Goal: Task Accomplishment & Management: Manage account settings

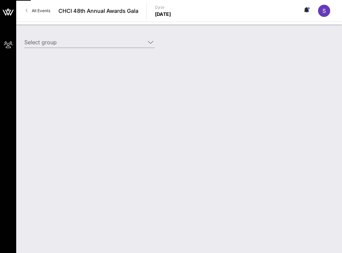
type input "Apple, Inc. (Apple, Inc.) [[PERSON_NAME], [EMAIL_ADDRESS][DOMAIN_NAME]]"
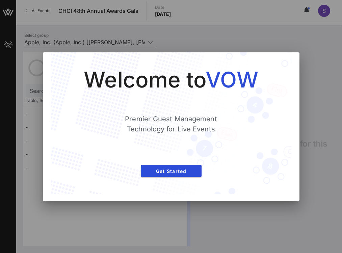
click at [218, 45] on div at bounding box center [171, 126] width 342 height 253
click at [179, 174] on button "Get Started" at bounding box center [171, 171] width 61 height 12
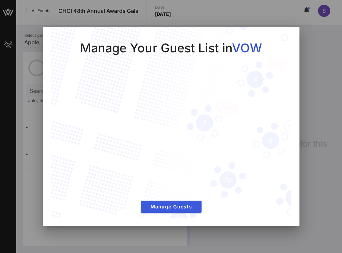
click at [179, 206] on span "Manage Guests" at bounding box center [171, 207] width 50 height 6
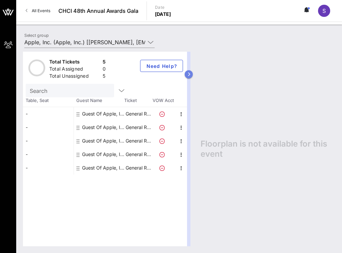
click at [189, 73] on icon "button" at bounding box center [189, 74] width 3 height 4
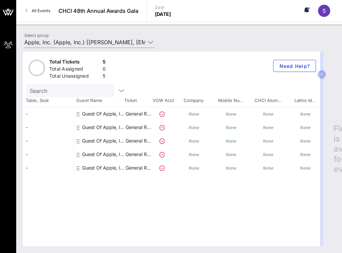
click at [101, 114] on div "Guest Of Apple, Inc." at bounding box center [103, 114] width 43 height 14
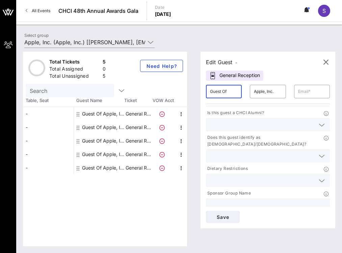
click at [226, 92] on input "Guest Of" at bounding box center [224, 91] width 28 height 11
click at [274, 95] on input "Apple, Inc." at bounding box center [268, 91] width 28 height 11
click at [308, 95] on input "text" at bounding box center [312, 91] width 28 height 11
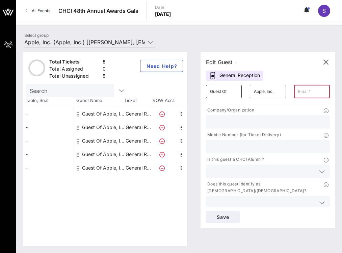
click at [229, 91] on input "Guest Of" at bounding box center [224, 91] width 28 height 11
click at [257, 92] on input "Apple, Inc." at bounding box center [268, 91] width 28 height 11
click at [306, 93] on input "text" at bounding box center [312, 91] width 28 height 11
click at [229, 64] on div "Edit Guest -" at bounding box center [221, 61] width 31 height 9
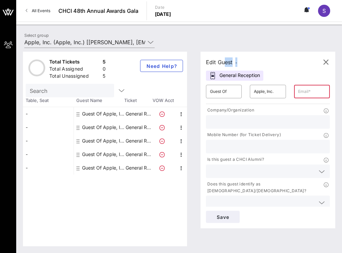
click at [229, 64] on div "Edit Guest -" at bounding box center [221, 61] width 31 height 9
click at [240, 119] on input "text" at bounding box center [268, 122] width 116 height 9
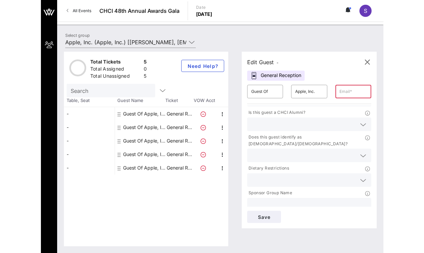
scroll to position [47, 0]
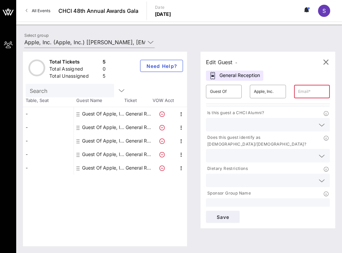
click at [248, 201] on input "text" at bounding box center [268, 205] width 116 height 9
click at [224, 96] on input "Guest Of" at bounding box center [224, 91] width 28 height 11
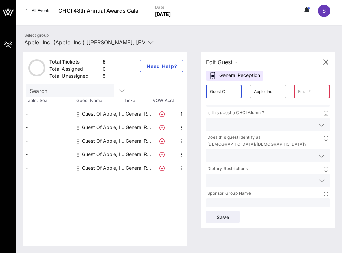
click at [224, 96] on input "Guest Of" at bounding box center [224, 91] width 28 height 11
type input "a"
click at [276, 65] on div "Edit Guest -" at bounding box center [268, 62] width 124 height 10
click at [271, 93] on input "Apple, Inc." at bounding box center [268, 91] width 28 height 11
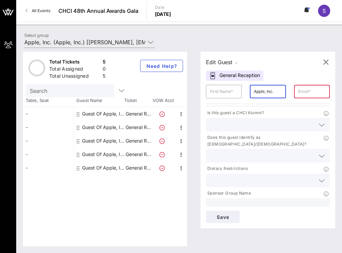
click at [271, 93] on input "Apple, Inc." at bounding box center [268, 91] width 28 height 11
click at [223, 92] on input "text" at bounding box center [224, 91] width 28 height 11
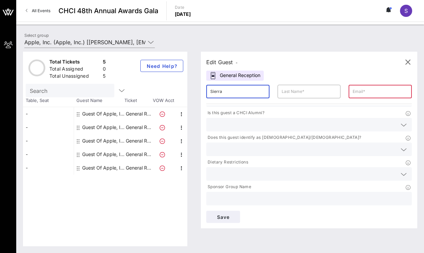
type input "Sierra"
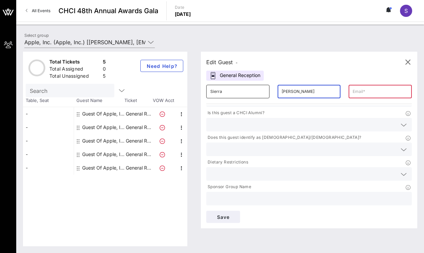
type input "[PERSON_NAME]"
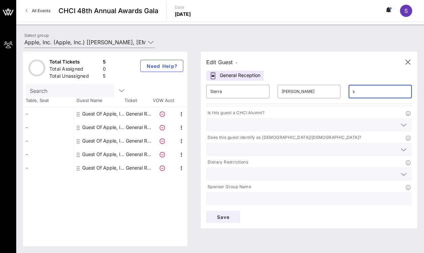
type input "s_"
type input "[EMAIL_ADDRESS][DOMAIN_NAME]"
click at [342, 92] on input "[EMAIL_ADDRESS][DOMAIN_NAME]" at bounding box center [379, 91] width 55 height 11
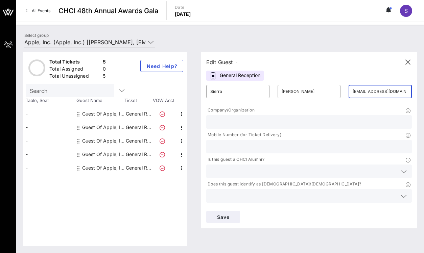
scroll to position [0, 0]
click at [313, 119] on input "text" at bounding box center [308, 122] width 197 height 9
type input "Apple"
type input "4106033960"
click at [319, 132] on div "Mobile Number (for Ticket Delivery)" at bounding box center [308, 135] width 205 height 8
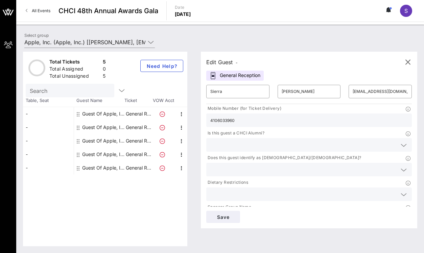
scroll to position [27, 0]
click at [303, 141] on input "text" at bounding box center [303, 144] width 187 height 9
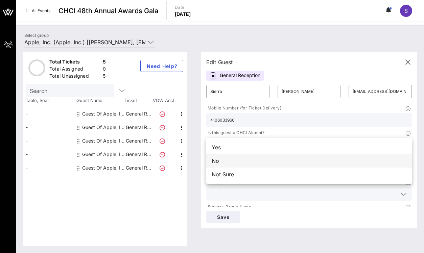
click at [296, 163] on div "No" at bounding box center [308, 161] width 205 height 14
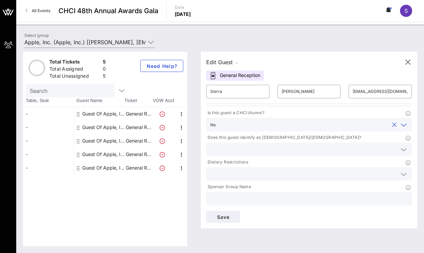
scroll to position [47, 0]
click at [297, 151] on input "text" at bounding box center [303, 149] width 187 height 9
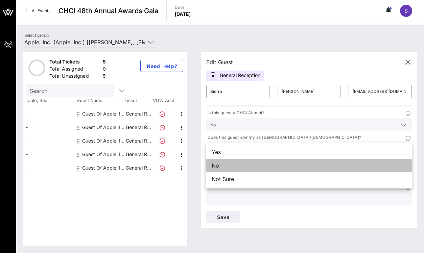
click at [290, 168] on div "No" at bounding box center [308, 166] width 205 height 14
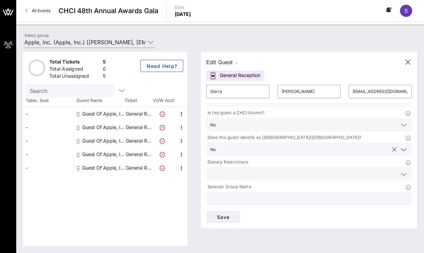
click at [272, 176] on input "text" at bounding box center [303, 174] width 187 height 9
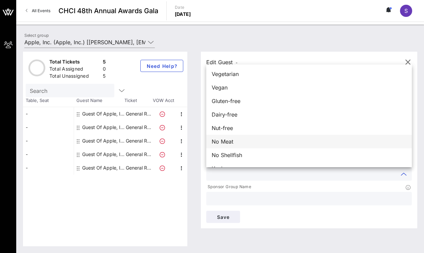
scroll to position [0, 0]
click at [252, 182] on div "Sponsor Group Name" at bounding box center [309, 194] width 214 height 25
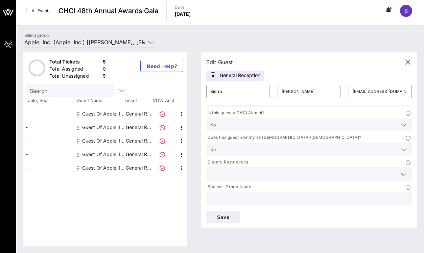
click at [265, 202] on input "text" at bounding box center [308, 198] width 197 height 9
type input "Apple"
click at [223, 219] on span "Save" at bounding box center [223, 217] width 23 height 6
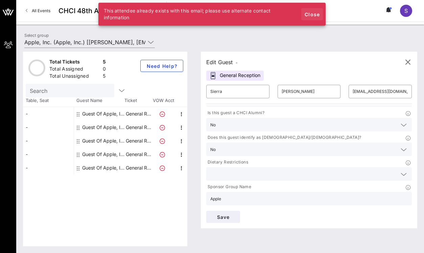
click at [314, 15] on span "Close" at bounding box center [312, 14] width 16 height 6
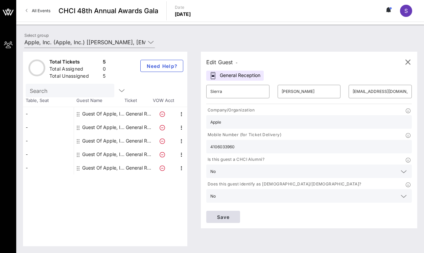
click at [228, 214] on button "Save" at bounding box center [223, 217] width 34 height 12
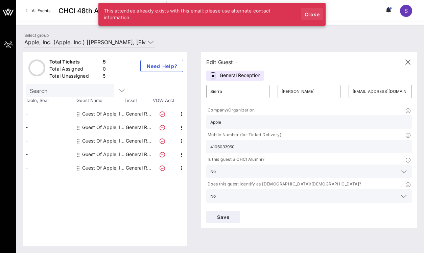
click at [313, 16] on span "Close" at bounding box center [312, 14] width 16 height 6
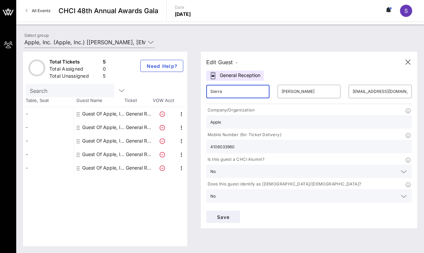
click at [225, 93] on input "Sierra" at bounding box center [237, 91] width 55 height 11
type input "Kaade"
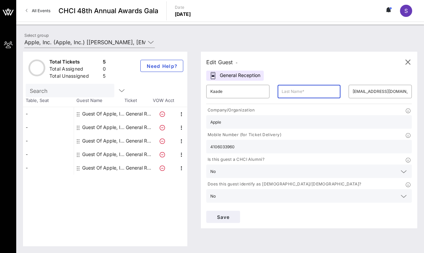
paste input "[EMAIL_ADDRESS][DOMAIN_NAME]"
type input "[EMAIL_ADDRESS][DOMAIN_NAME]"
click at [313, 92] on input "[EMAIL_ADDRESS][DOMAIN_NAME]" at bounding box center [309, 91] width 55 height 11
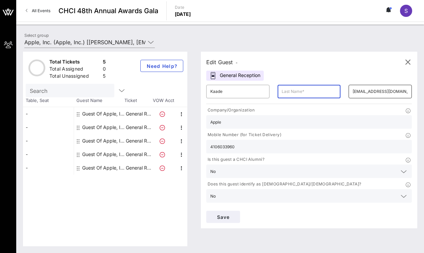
click at [342, 90] on input "[EMAIL_ADDRESS][DOMAIN_NAME]" at bounding box center [379, 91] width 55 height 11
paste input "kaade@federalstreetstrategies"
type input "[EMAIL_ADDRESS][DOMAIN_NAME]"
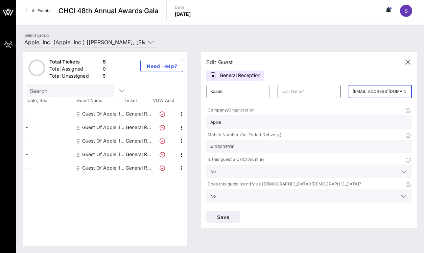
click at [300, 91] on input "text" at bounding box center [309, 91] width 55 height 11
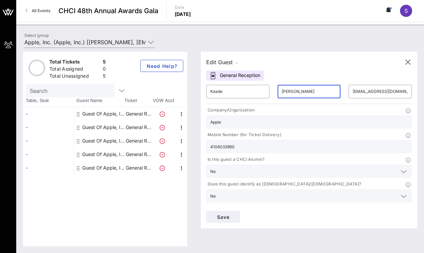
type input "[PERSON_NAME]"
click at [246, 122] on input "Apple" at bounding box center [308, 122] width 197 height 9
type input "[GEOGRAPHIC_DATA]"
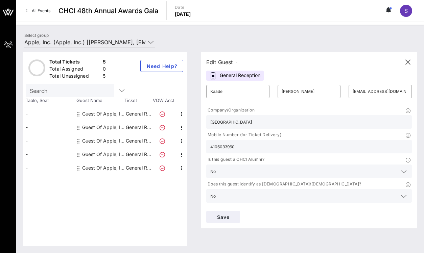
click at [230, 145] on input "4106033960" at bounding box center [308, 146] width 197 height 9
paste input "[PHONE_NUMBER]"
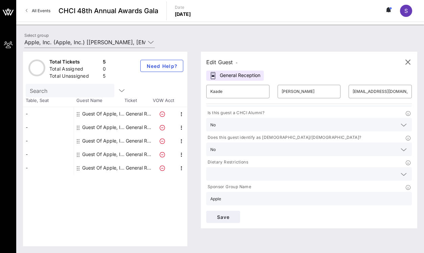
scroll to position [47, 0]
type input "[PHONE_NUMBER]"
click at [229, 199] on input "Apple" at bounding box center [308, 198] width 197 height 9
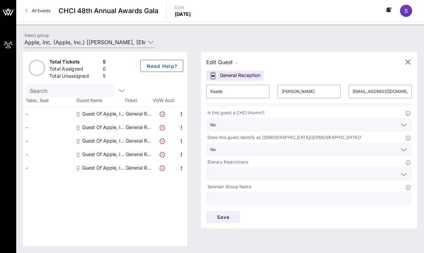
type input "A"
click at [236, 197] on input "[GEOGRAPHIC_DATA]" at bounding box center [308, 198] width 197 height 9
type input "Apple"
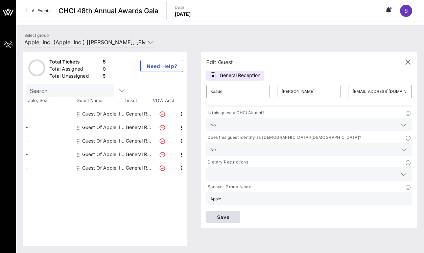
click at [230, 219] on span "Save" at bounding box center [223, 217] width 23 height 6
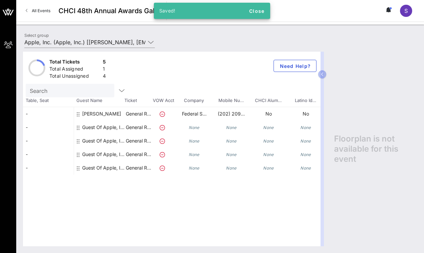
click at [96, 127] on div "Guest Of Apple, Inc." at bounding box center [103, 128] width 43 height 14
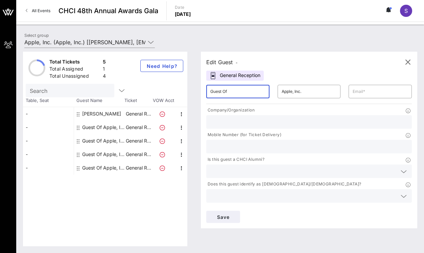
click at [224, 94] on input "Guest Of" at bounding box center [237, 91] width 55 height 11
click at [99, 199] on div "Total Tickets 5 Total Assigned 1 Total Unassigned 4 Need Help? Search Table, Se…" at bounding box center [105, 149] width 164 height 195
